Goal: Task Accomplishment & Management: Complete application form

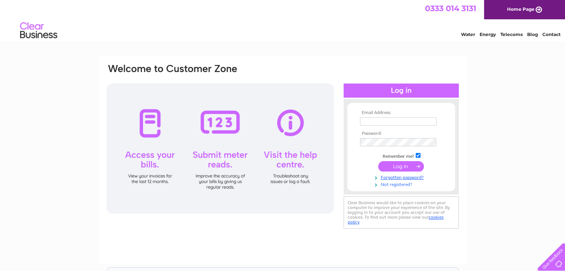
click at [403, 183] on link "Not registered?" at bounding box center [402, 184] width 84 height 7
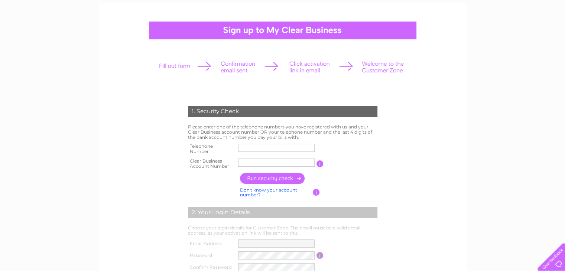
scroll to position [52, 0]
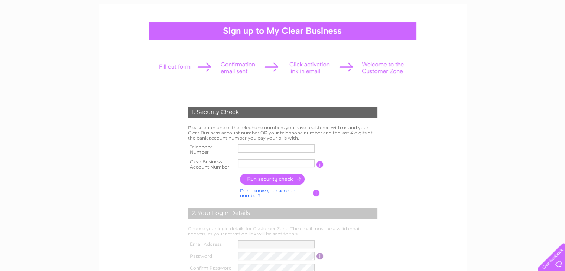
click at [278, 163] on input "text" at bounding box center [276, 163] width 77 height 8
paste input "1142599"
type input "1142599"
click at [264, 148] on input "text" at bounding box center [276, 149] width 77 height 8
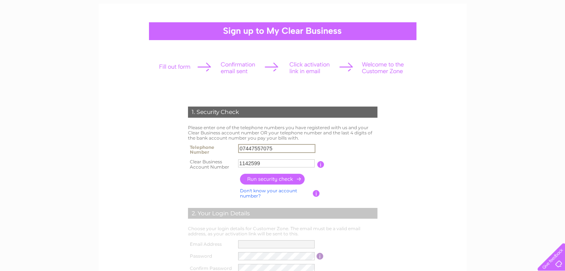
type input "07447557075"
click at [259, 180] on input "button" at bounding box center [272, 179] width 65 height 11
type input "**********"
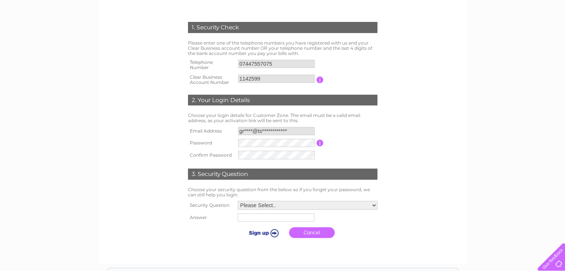
scroll to position [137, 0]
click at [284, 186] on td "Choose your security question from the below so if you forget your password, we…" at bounding box center [282, 193] width 193 height 14
click at [284, 185] on td "Choose your security question from the below so if you forget your password, we…" at bounding box center [282, 192] width 193 height 14
click at [273, 200] on td "Please Select.. In what town or city was your first job? In what town or city d…" at bounding box center [307, 205] width 143 height 13
click at [271, 205] on select "Please Select.. In what town or city was your first job? In what town or city d…" at bounding box center [307, 206] width 140 height 10
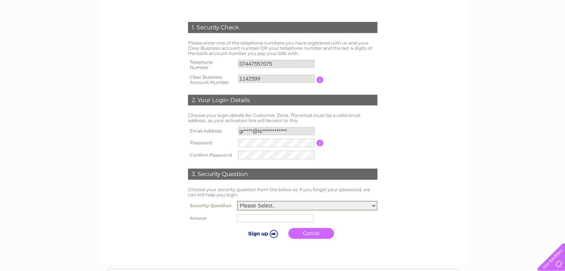
select select "5"
click at [237, 201] on select "Please Select.. In what town or city was your first job? In what town or city d…" at bounding box center [307, 206] width 140 height 10
click at [248, 219] on input "text" at bounding box center [275, 218] width 77 height 8
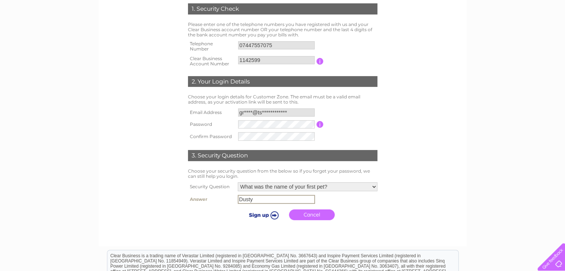
scroll to position [156, 0]
type input "Dusty"
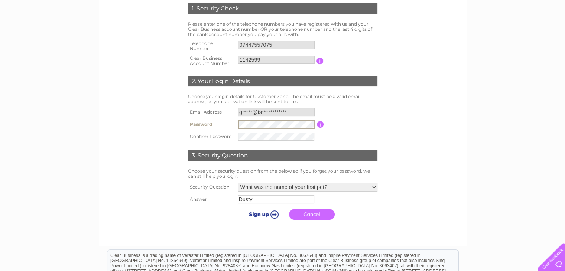
click at [222, 124] on tr "Password Password must be at least 6 characters long" at bounding box center [282, 124] width 193 height 13
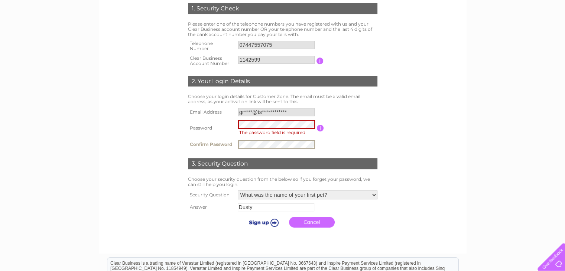
click at [220, 134] on tbody "**********" at bounding box center [282, 128] width 193 height 45
click at [341, 140] on table "**********" at bounding box center [282, 128] width 193 height 45
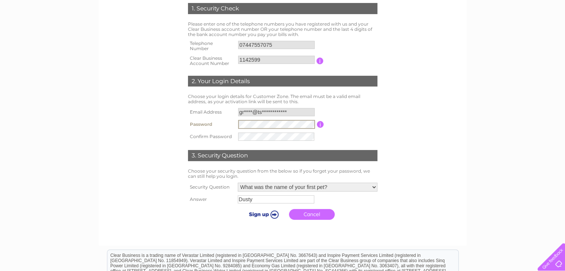
click at [265, 214] on input "submit" at bounding box center [263, 214] width 46 height 10
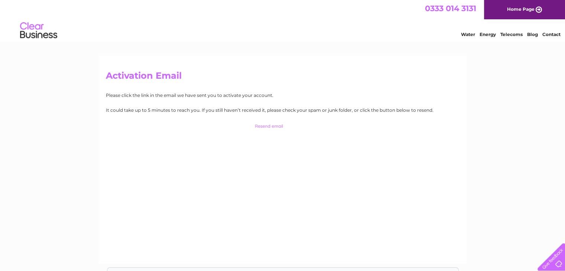
click at [522, 8] on link "Home Page" at bounding box center [524, 9] width 81 height 19
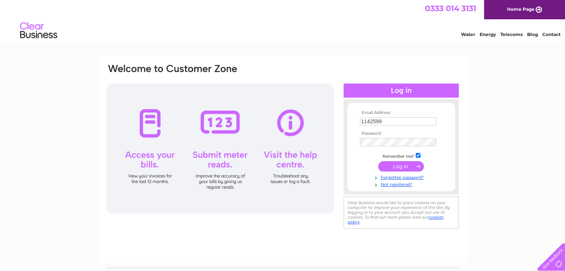
click at [391, 122] on input "1142599" at bounding box center [398, 121] width 77 height 8
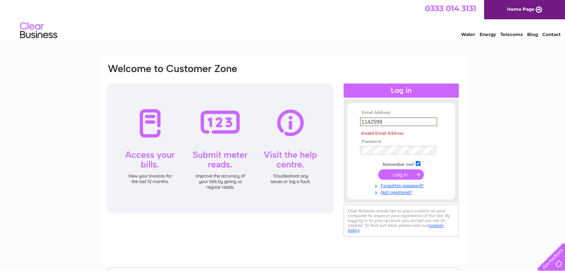
drag, startPoint x: 391, startPoint y: 122, endPoint x: 347, endPoint y: 119, distance: 44.7
click at [347, 119] on form "Email Address: 1142599 Invalid Email Address Password: Forgotten password?" at bounding box center [401, 152] width 108 height 85
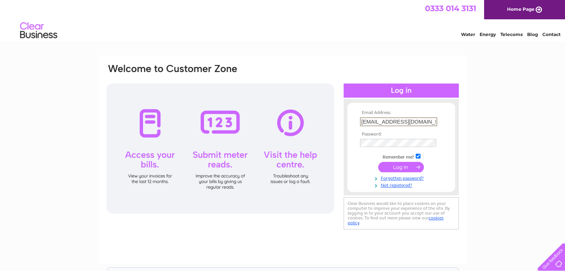
type input "graeme@tsumanga.com"
click at [389, 166] on input "submit" at bounding box center [401, 166] width 46 height 10
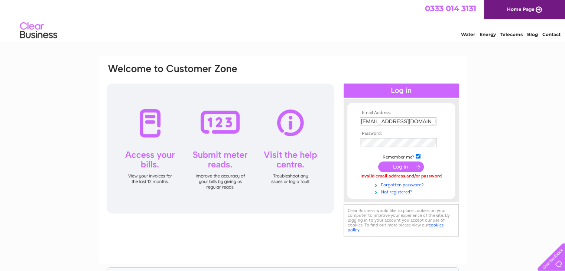
click at [361, 167] on td at bounding box center [401, 167] width 86 height 14
click at [392, 164] on input "submit" at bounding box center [401, 166] width 46 height 10
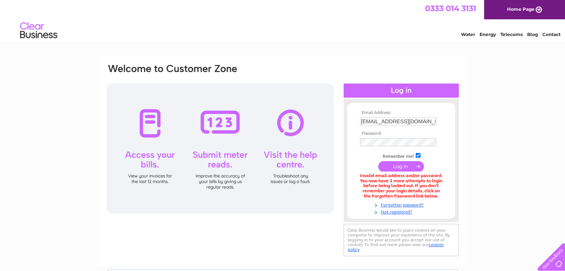
click at [412, 120] on input "[EMAIL_ADDRESS][DOMAIN_NAME]" at bounding box center [398, 121] width 77 height 8
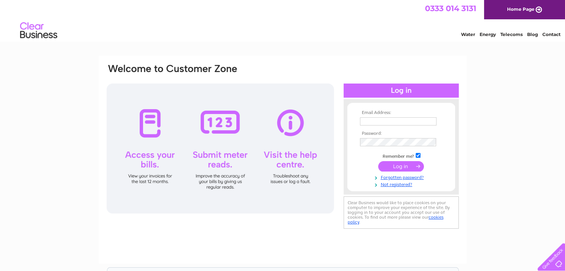
type input "1142599"
click at [392, 122] on input "1142599" at bounding box center [398, 121] width 77 height 8
